Goal: Check status: Check status

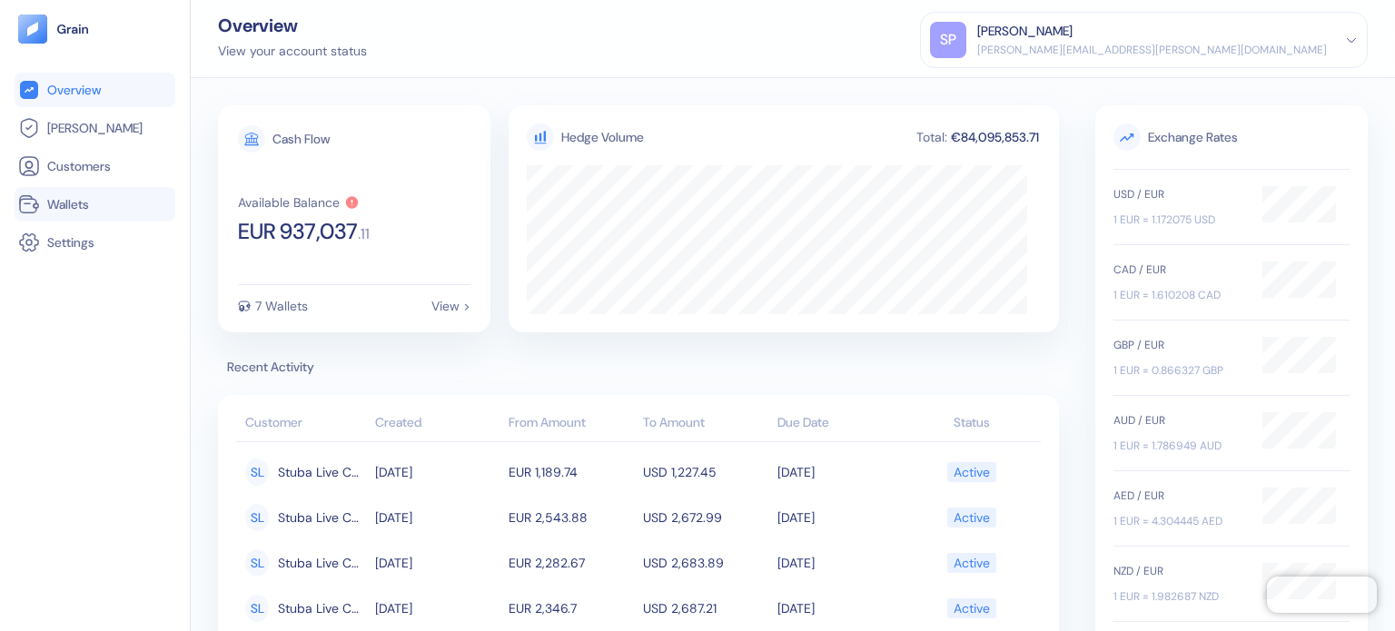
click at [79, 202] on span "Wallets" at bounding box center [68, 204] width 42 height 18
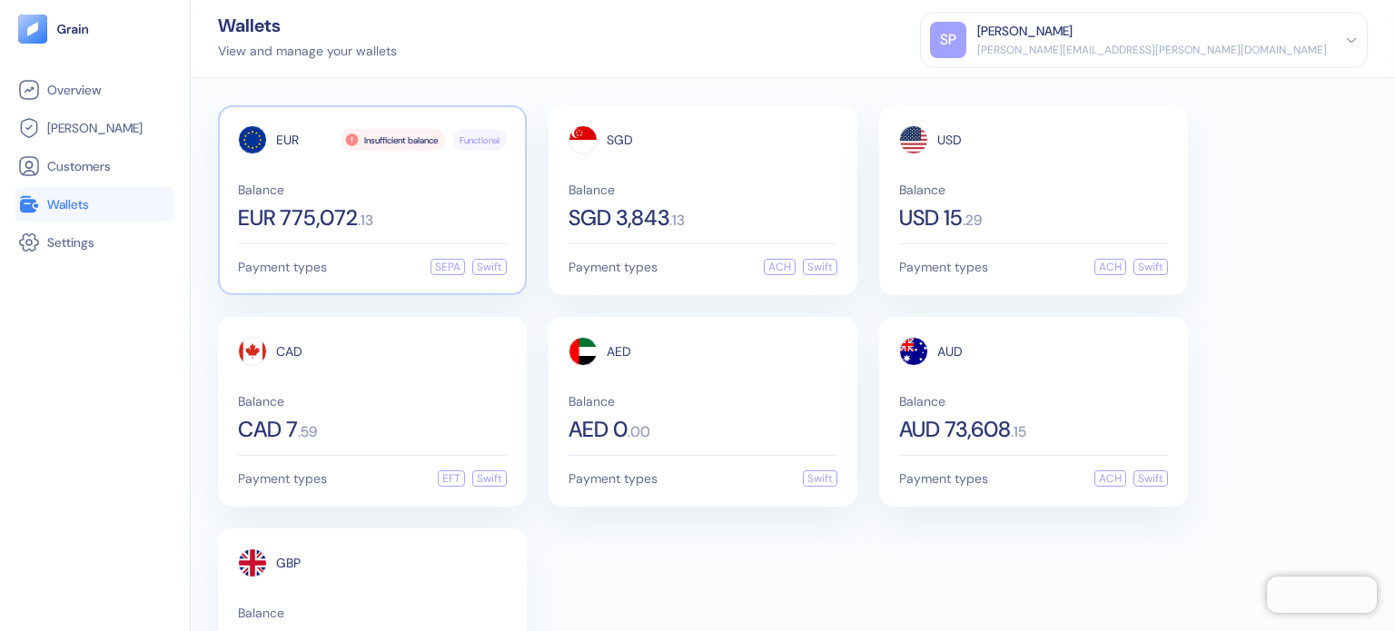
click at [450, 243] on hr at bounding box center [372, 243] width 269 height 1
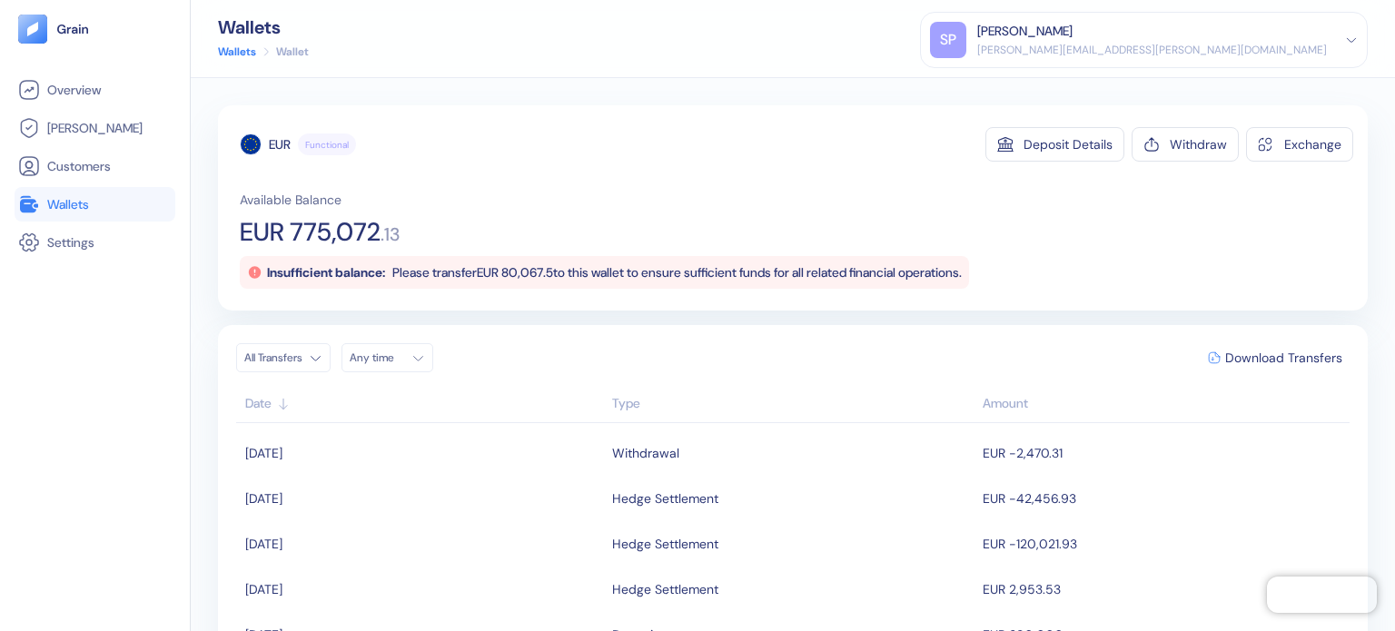
click at [73, 200] on span "Wallets" at bounding box center [68, 204] width 42 height 18
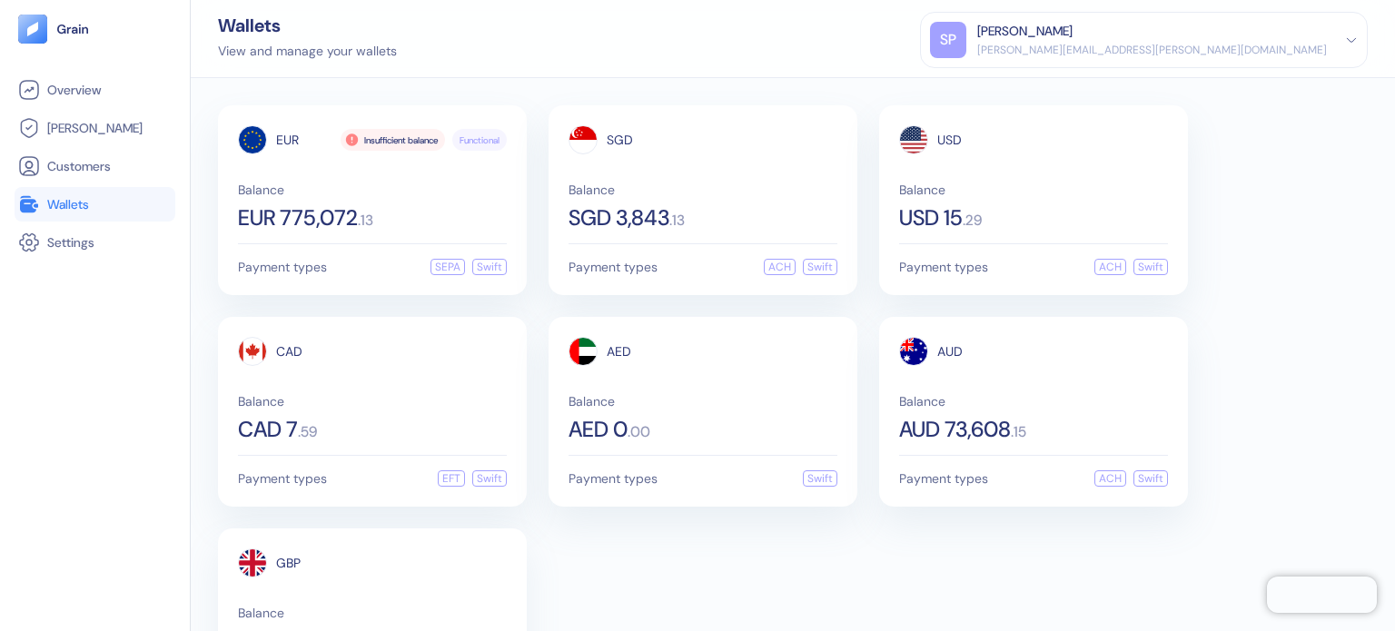
click at [804, 549] on div "EUR Insufficient balance Functional Balance EUR 775,072 . 13 Payment types SEPA…" at bounding box center [793, 411] width 1150 height 613
click at [392, 231] on div "EUR Insufficient balance Functional Balance EUR 775,072 . 13 Payment types SEPA…" at bounding box center [372, 200] width 309 height 190
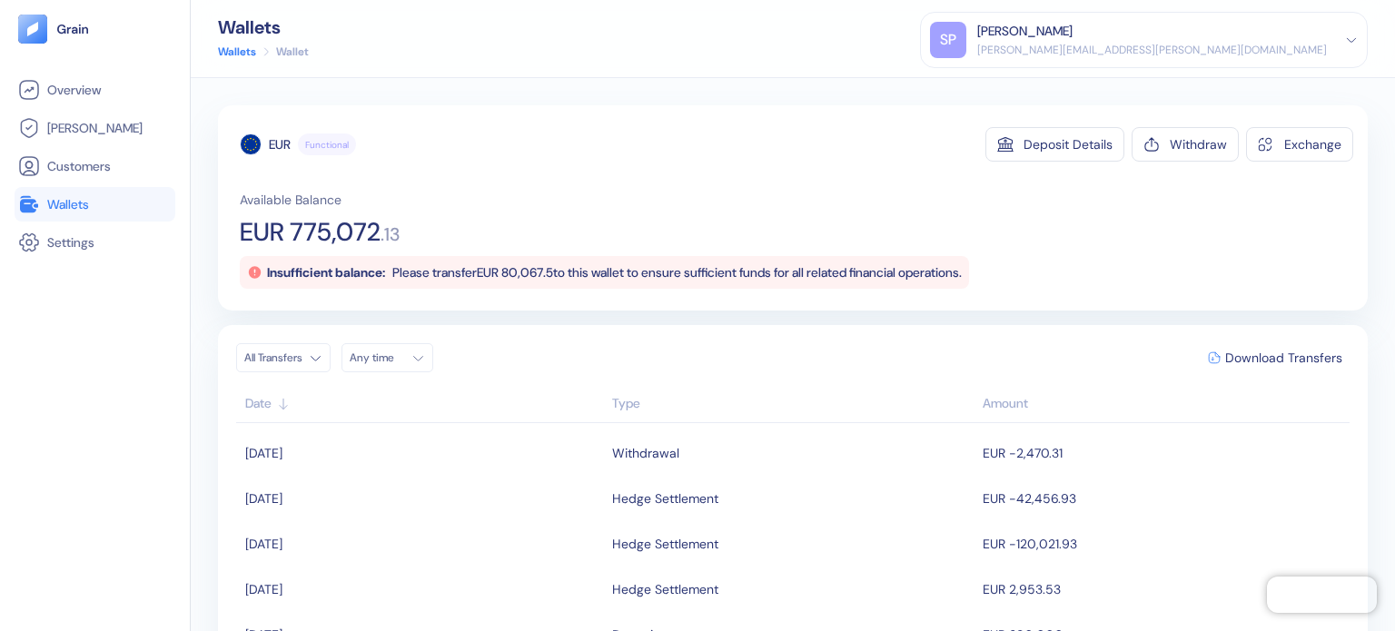
click at [554, 264] on span "Please transfer EUR 80,067.5 to this wallet to ensure sufficient funds for all …" at bounding box center [676, 272] width 569 height 16
click at [694, 238] on div "Available Balance EUR 775,072 . 13 Insufficient balance: Please transfer EUR 80…" at bounding box center [796, 240] width 1113 height 98
click at [51, 196] on span "Wallets" at bounding box center [68, 204] width 42 height 18
